Goal: Task Accomplishment & Management: Use online tool/utility

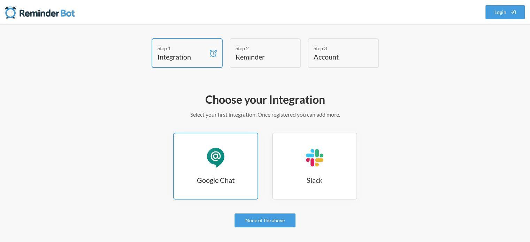
click at [212, 147] on div "Google Chat" at bounding box center [215, 157] width 21 height 21
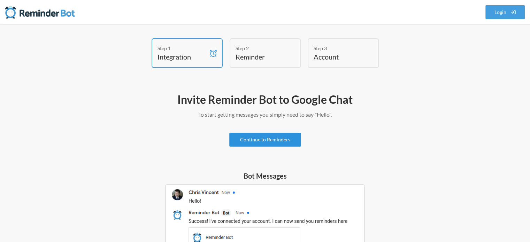
click at [244, 140] on link "Continue to Reminders" at bounding box center [265, 140] width 72 height 14
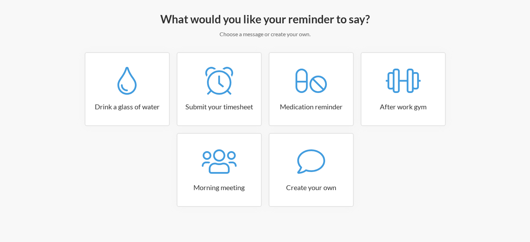
scroll to position [82, 0]
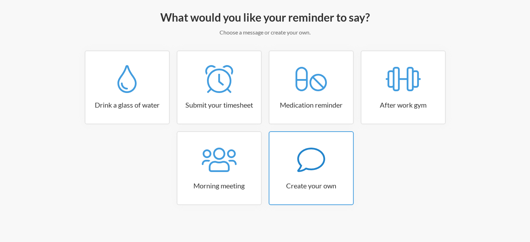
click at [304, 166] on icon at bounding box center [311, 160] width 28 height 28
select select "09:30:00"
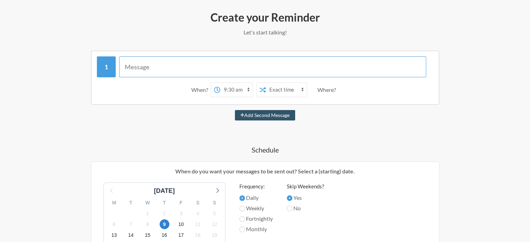
click at [153, 63] on input "text" at bounding box center [272, 66] width 307 height 21
type input "R"
type input "Don't forget to reset the weekly tasks"
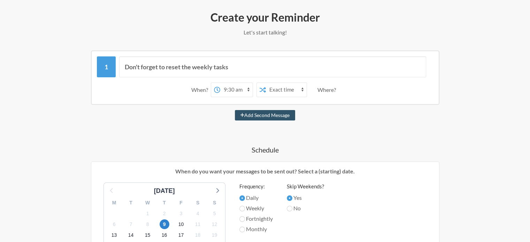
click at [245, 89] on select "12:00 am 12:15 am 12:30 am 12:45 am 1:00 am 1:15 am 1:30 am 1:45 am 2:00 am 2:1…" at bounding box center [236, 90] width 32 height 14
select select "09:00:00"
click at [220, 83] on select "12:00 am 12:15 am 12:30 am 12:45 am 1:00 am 1:15 am 1:30 am 1:45 am 2:00 am 2:1…" at bounding box center [236, 90] width 32 height 14
click at [292, 92] on select "Exact time Random time" at bounding box center [286, 90] width 41 height 14
click at [329, 120] on div "Don't forget to reset the weekly tasks When? 12:00 am 12:15 am 12:30 am 12:45 a…" at bounding box center [265, 244] width 404 height 387
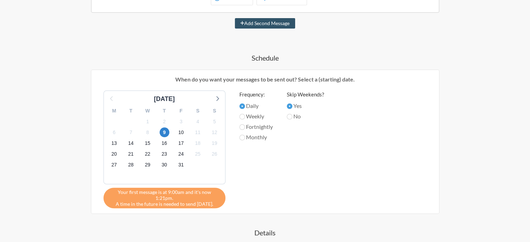
scroll to position [199, 0]
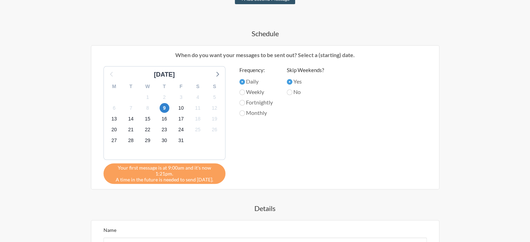
click at [259, 91] on label "Weekly" at bounding box center [255, 92] width 33 height 8
click at [245, 91] on input "Weekly" at bounding box center [242, 93] width 6 height 6
radio input "true"
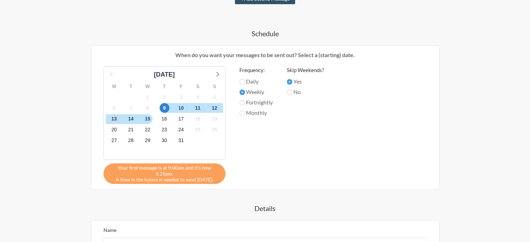
click at [114, 118] on span "13" at bounding box center [114, 119] width 10 height 10
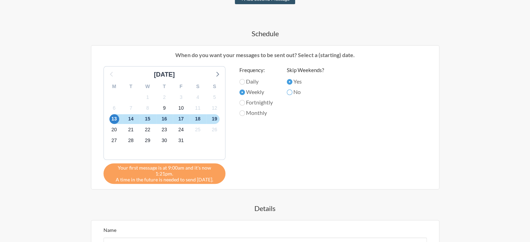
click at [292, 92] on input "No" at bounding box center [290, 93] width 6 height 6
radio input "true"
click at [216, 119] on span "19" at bounding box center [215, 119] width 10 height 10
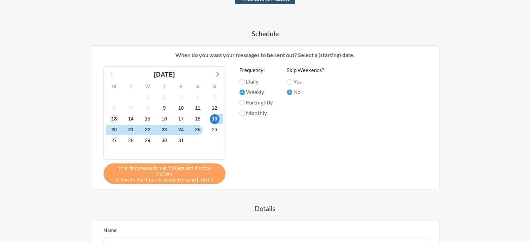
click at [116, 118] on span "13" at bounding box center [114, 119] width 10 height 10
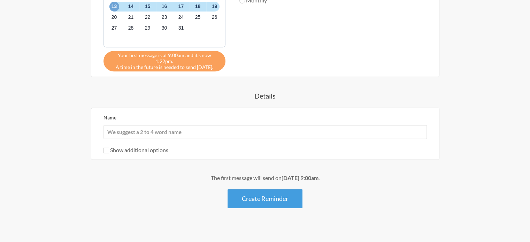
scroll to position [312, 0]
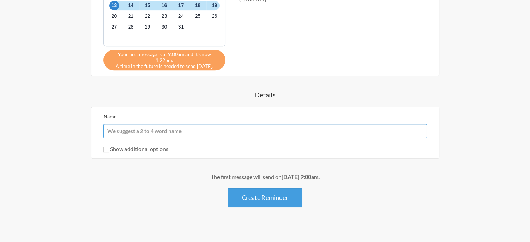
click at [260, 124] on input "Name" at bounding box center [264, 131] width 323 height 14
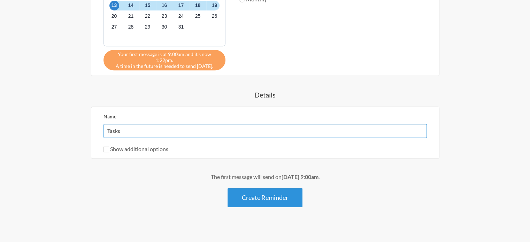
type input "Tasks"
click at [280, 191] on button "Create Reminder" at bounding box center [265, 197] width 75 height 19
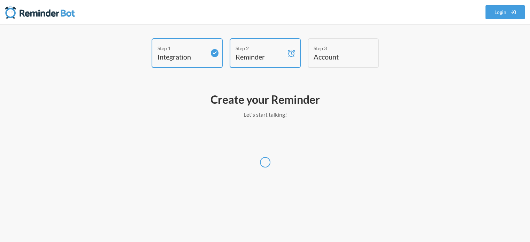
scroll to position [0, 0]
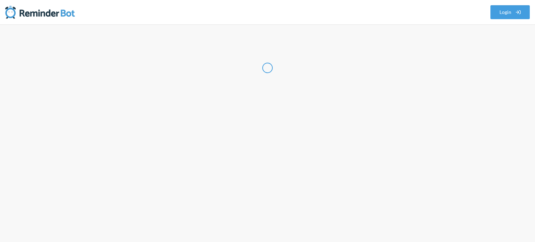
select select "GB"
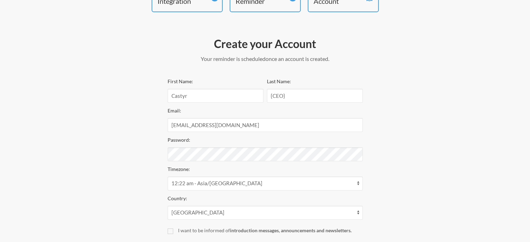
scroll to position [58, 0]
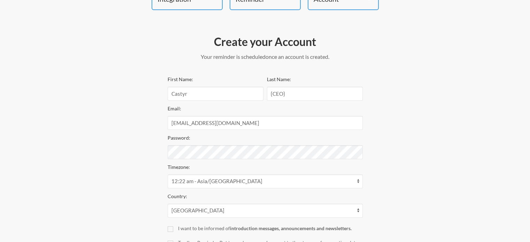
click at [436, 168] on div "Step 1 Integration Step 2 Reminder Step 3 Account Create your Account Your remi…" at bounding box center [265, 135] width 418 height 310
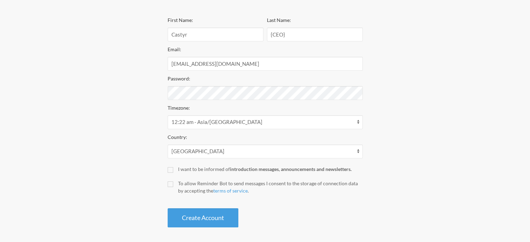
scroll to position [120, 0]
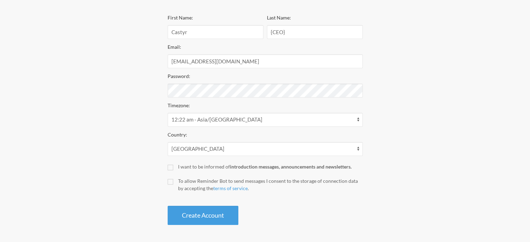
click at [205, 164] on div "I want to be informed of introduction messages, announcements and newsletters." at bounding box center [270, 166] width 185 height 7
click at [173, 165] on input "I want to be informed of introduction messages, announcements and newsletters." at bounding box center [171, 168] width 6 height 6
checkbox input "true"
click at [174, 181] on label "To allow Reminder Bot to send messages I consent to the storage of connection d…" at bounding box center [265, 184] width 195 height 15
click at [173, 181] on input "To allow Reminder Bot to send messages I consent to the storage of connection d…" at bounding box center [171, 182] width 6 height 6
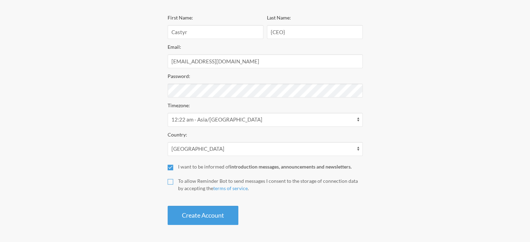
checkbox input "true"
click at [187, 213] on button "Create Account" at bounding box center [203, 215] width 71 height 19
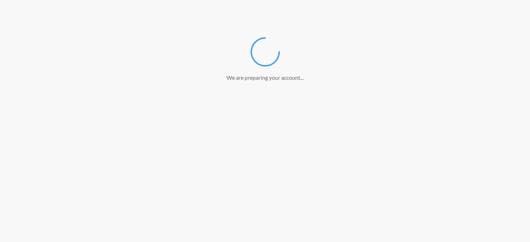
scroll to position [93, 0]
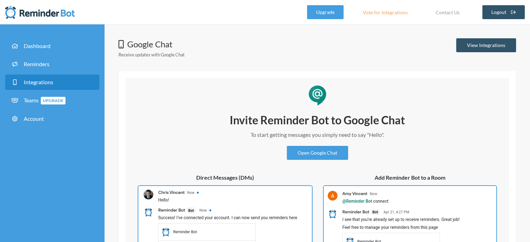
click at [269, 76] on div "Invite Reminder Bot to Google Chat To start getting messages you simply need to…" at bounding box center [317, 191] width 398 height 241
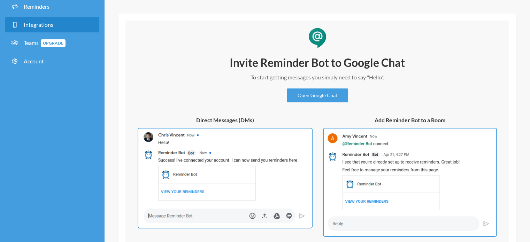
scroll to position [58, 0]
